Goal: Task Accomplishment & Management: Complete application form

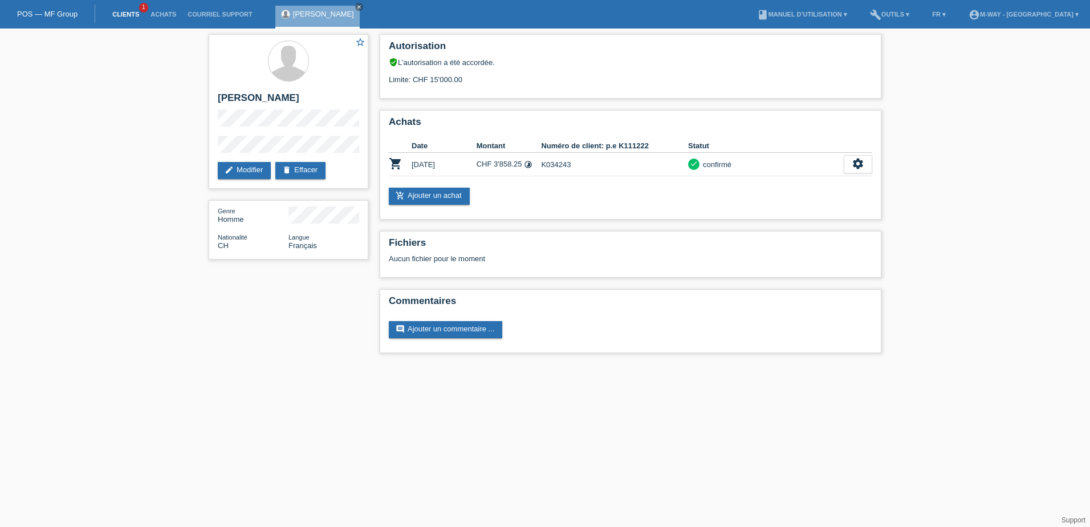
click at [132, 15] on link "Clients" at bounding box center [126, 14] width 38 height 7
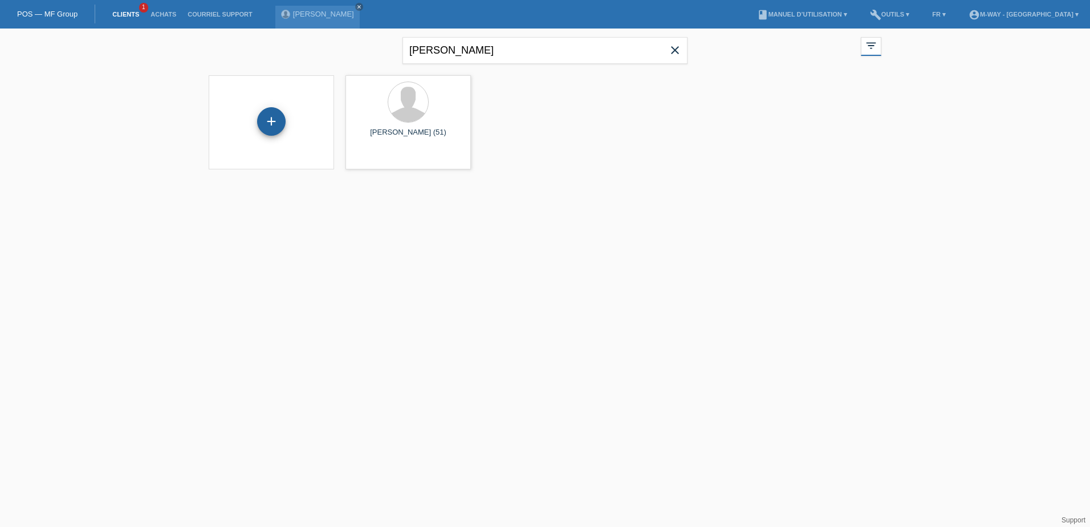
click at [267, 125] on div "+" at bounding box center [271, 121] width 29 height 29
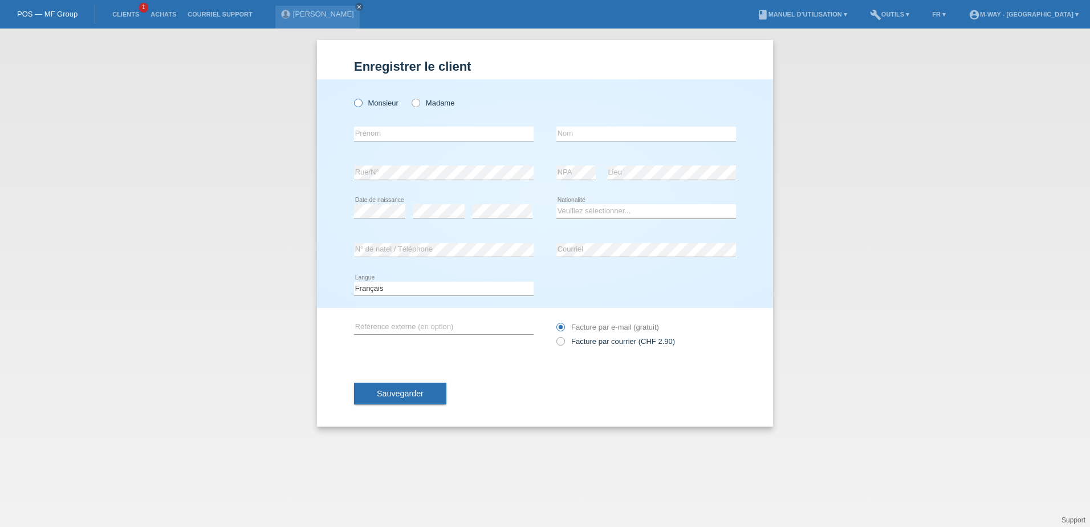
click at [352, 97] on icon at bounding box center [352, 97] width 0 height 0
click at [355, 104] on input "Monsieur" at bounding box center [357, 102] width 7 height 7
radio input "true"
click at [387, 131] on input "text" at bounding box center [444, 134] width 180 height 14
type input "[PERSON_NAME]"
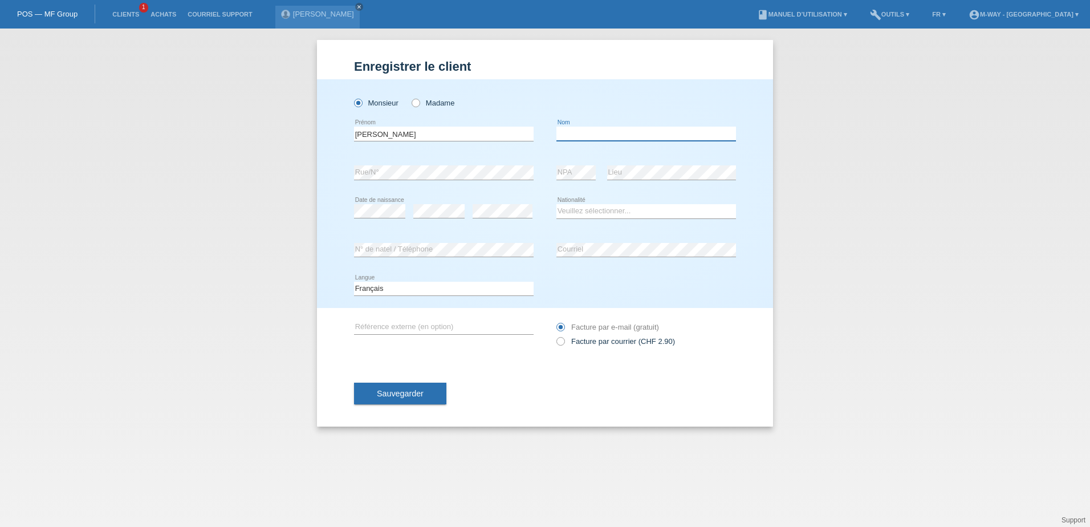
click at [580, 134] on input "text" at bounding box center [646, 134] width 180 height 14
type input "Baillon"
click at [546, 226] on div "error Date de naissance error error Suisse Åland" at bounding box center [545, 211] width 382 height 39
click at [614, 210] on select "Veuillez sélectionner... Suisse Allemagne Autriche Liechtenstein ------------ A…" at bounding box center [646, 211] width 180 height 14
select select "CH"
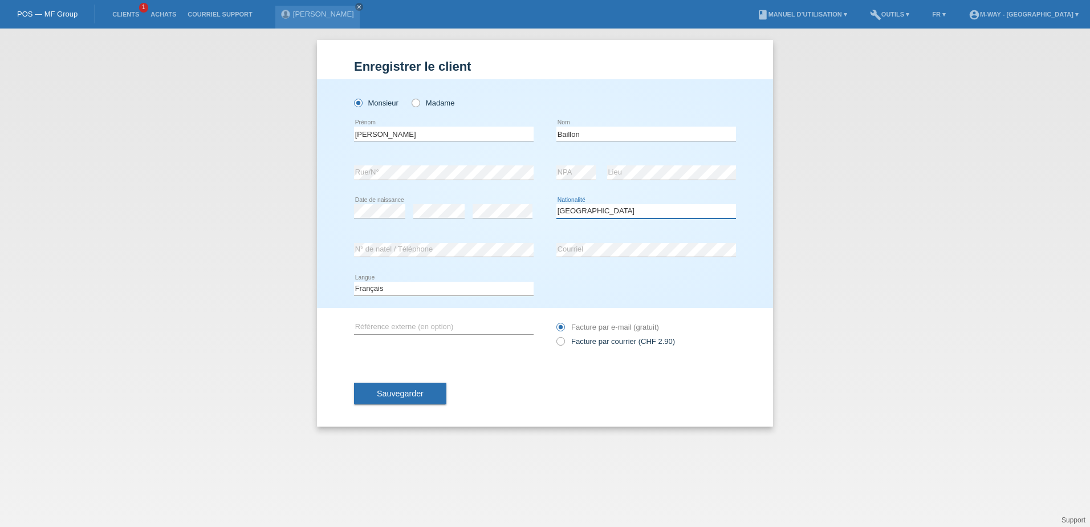
click at [556, 204] on select "Veuillez sélectionner... Suisse Allemagne Autriche Liechtenstein ------------ A…" at bounding box center [646, 211] width 180 height 14
click at [490, 385] on div "Sauvegarder" at bounding box center [545, 393] width 382 height 66
click at [428, 392] on button "Sauvegarder" at bounding box center [400, 394] width 92 height 22
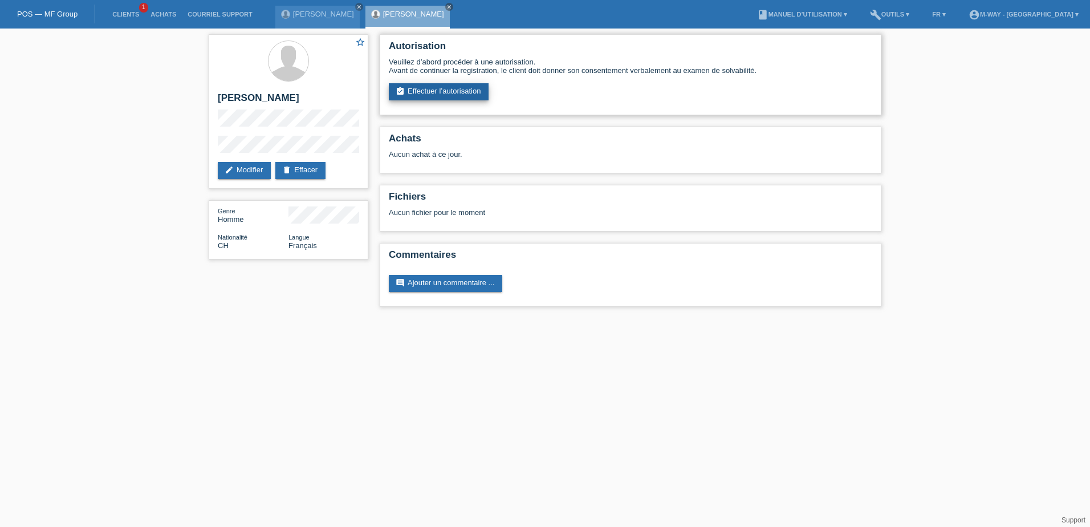
click at [449, 91] on link "assignment_turned_in Effectuer l’autorisation" at bounding box center [439, 91] width 100 height 17
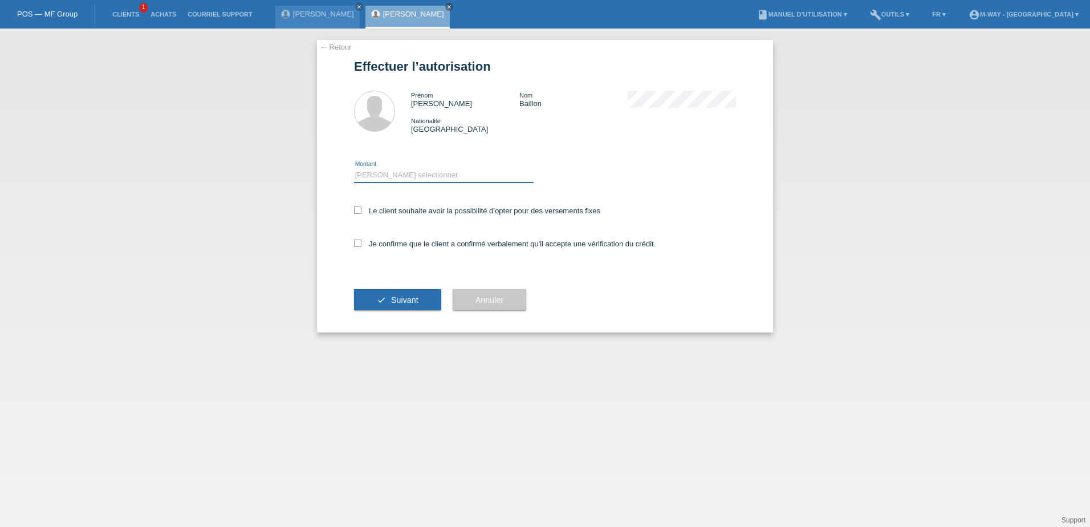
click at [406, 174] on select "Veuillez sélectionner CHF 1.00 - CHF 499.00 CHF 500.00 - CHF 1'999.00 CHF 2'000…" at bounding box center [444, 175] width 180 height 14
select select "3"
click at [354, 168] on select "Veuillez sélectionner CHF 1.00 - CHF 499.00 CHF 500.00 - CHF 1'999.00 CHF 2'000…" at bounding box center [444, 175] width 180 height 14
click at [357, 208] on icon at bounding box center [357, 209] width 7 height 7
click at [357, 208] on input "Le client souhaite avoir la possibilité d’opter pour des versements fixes" at bounding box center [357, 209] width 7 height 7
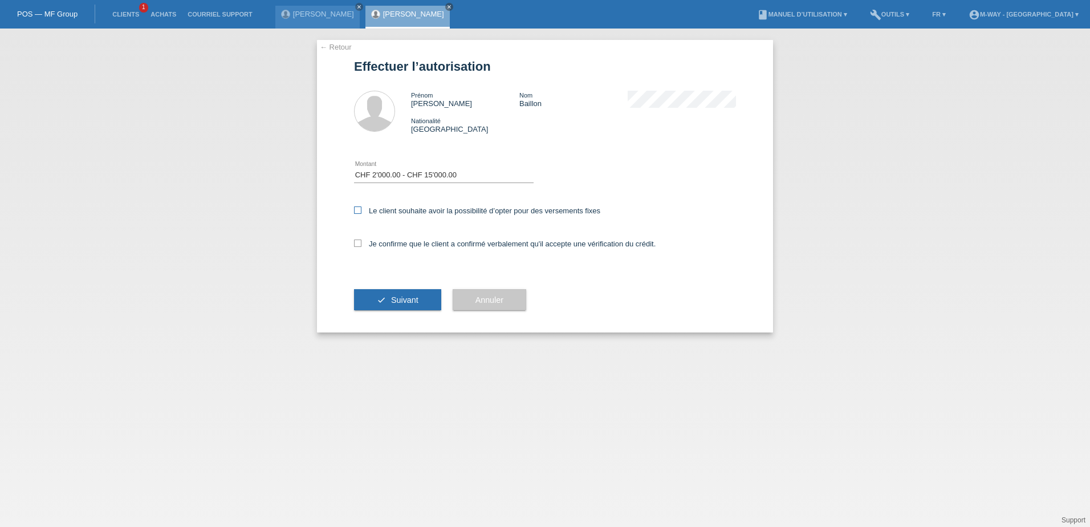
checkbox input "true"
click at [361, 242] on label "Je confirme que le client a confirmé verbalement qu'il accepte une vérification…" at bounding box center [505, 243] width 302 height 9
click at [361, 242] on input "Je confirme que le client a confirmé verbalement qu'il accepte une vérification…" at bounding box center [357, 242] width 7 height 7
checkbox input "true"
click at [417, 298] on span "Suivant" at bounding box center [404, 299] width 27 height 9
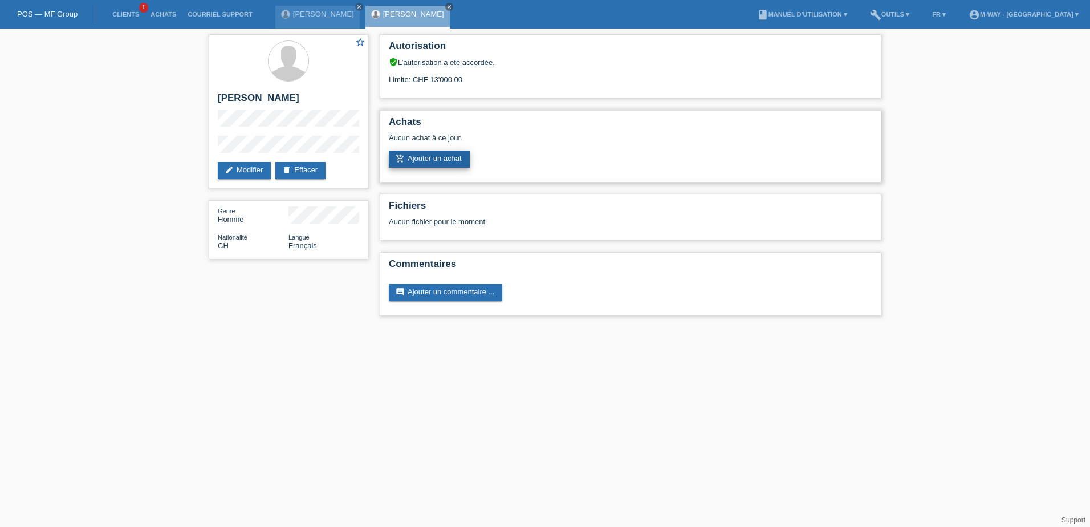
click at [459, 161] on link "add_shopping_cart Ajouter un achat" at bounding box center [429, 159] width 81 height 17
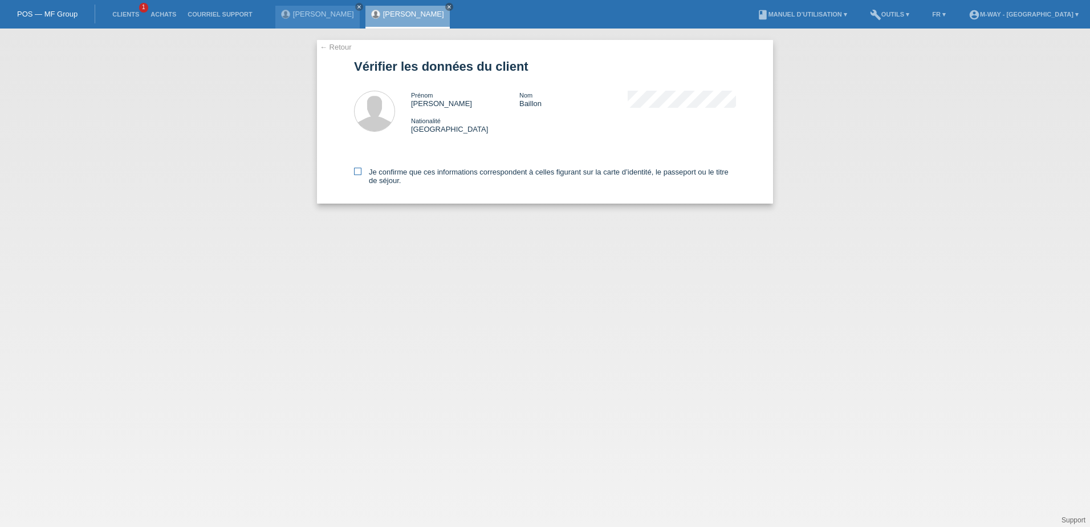
click at [357, 169] on icon at bounding box center [357, 171] width 7 height 7
click at [357, 169] on input "Je confirme que ces informations correspondent à celles figurant sur la carte d…" at bounding box center [357, 171] width 7 height 7
checkbox input "true"
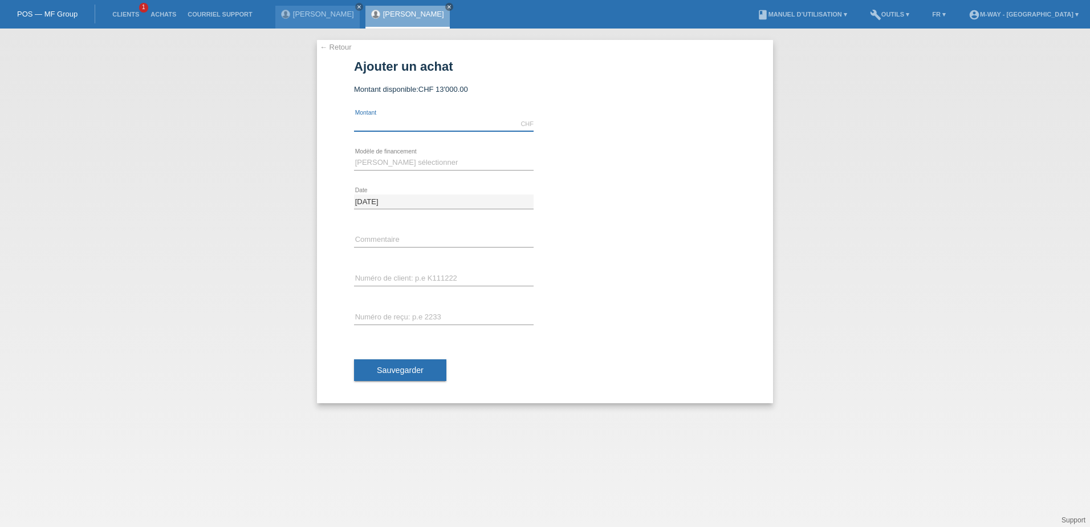
click at [486, 117] on input "text" at bounding box center [444, 124] width 180 height 14
type input "3999.20"
click at [416, 158] on select "Veuillez sélectionner Taux fixes Achat sur facture avec paiement partiel" at bounding box center [444, 163] width 180 height 14
select select "77"
click at [354, 156] on select "Veuillez sélectionner Taux fixes Achat sur facture avec paiement partiel" at bounding box center [444, 163] width 180 height 14
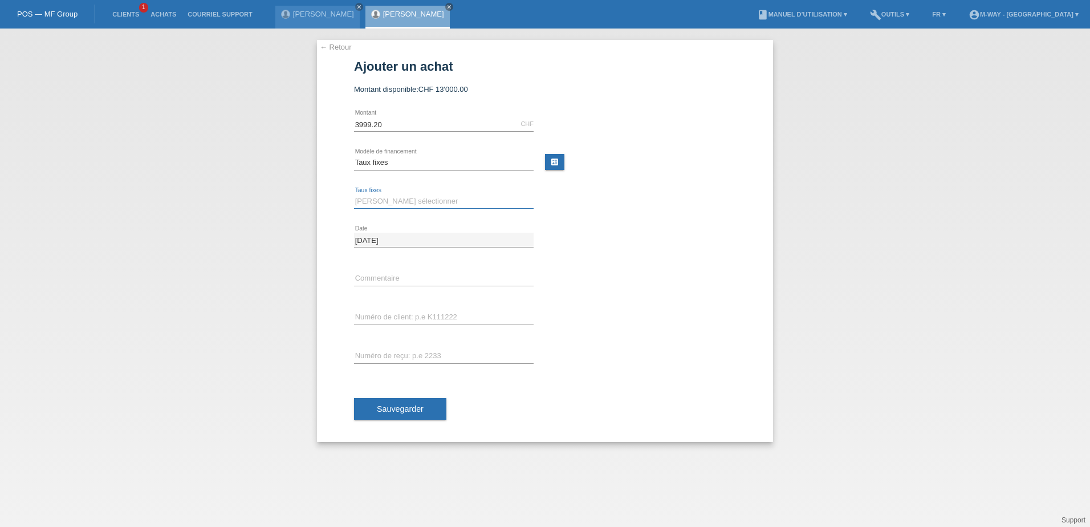
click at [426, 202] on select "Veuillez sélectionner 4 versements 5 versements 6 versements 7 versements 8 ver…" at bounding box center [444, 201] width 180 height 14
select select "202"
click at [354, 194] on select "Veuillez sélectionner 4 versements 5 versements 6 versements 7 versements 8 ver…" at bounding box center [444, 201] width 180 height 14
click at [448, 313] on input "text" at bounding box center [444, 317] width 180 height 14
click at [660, 288] on div "error Commentaire" at bounding box center [545, 278] width 382 height 39
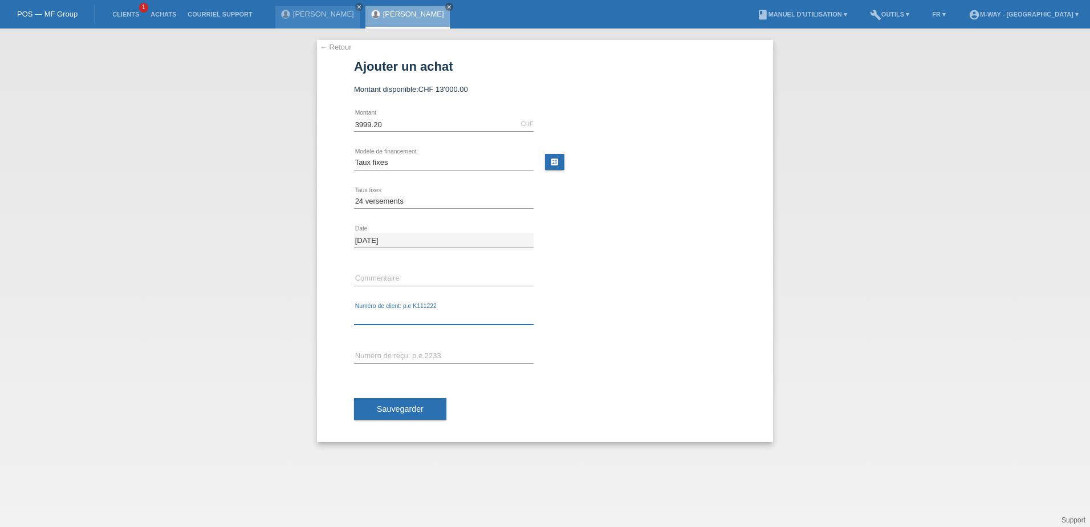
click at [494, 319] on input "text" at bounding box center [444, 317] width 180 height 14
type input "k030069"
click at [409, 410] on span "Sauvegarder" at bounding box center [400, 408] width 47 height 9
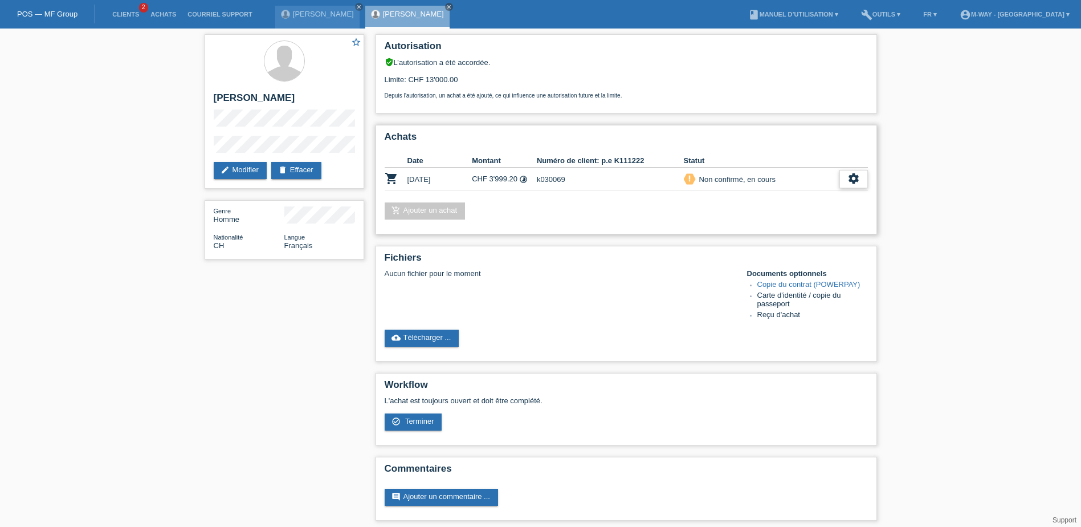
click at [859, 184] on icon "settings" at bounding box center [854, 178] width 13 height 13
click at [803, 233] on div "check_circle_outline Terminer" at bounding box center [805, 231] width 126 height 17
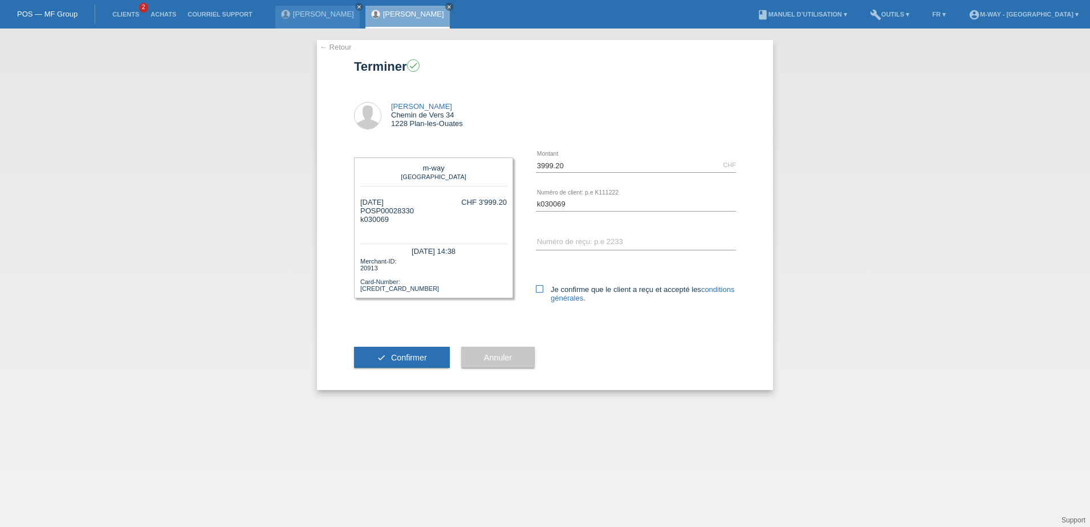
click at [539, 288] on icon at bounding box center [539, 288] width 7 height 7
click at [539, 288] on input "Je confirme que le client a reçu et accepté les conditions générales ." at bounding box center [539, 288] width 7 height 7
checkbox input "true"
click at [408, 360] on span "Confirmer" at bounding box center [409, 357] width 36 height 9
